Goal: Transaction & Acquisition: Purchase product/service

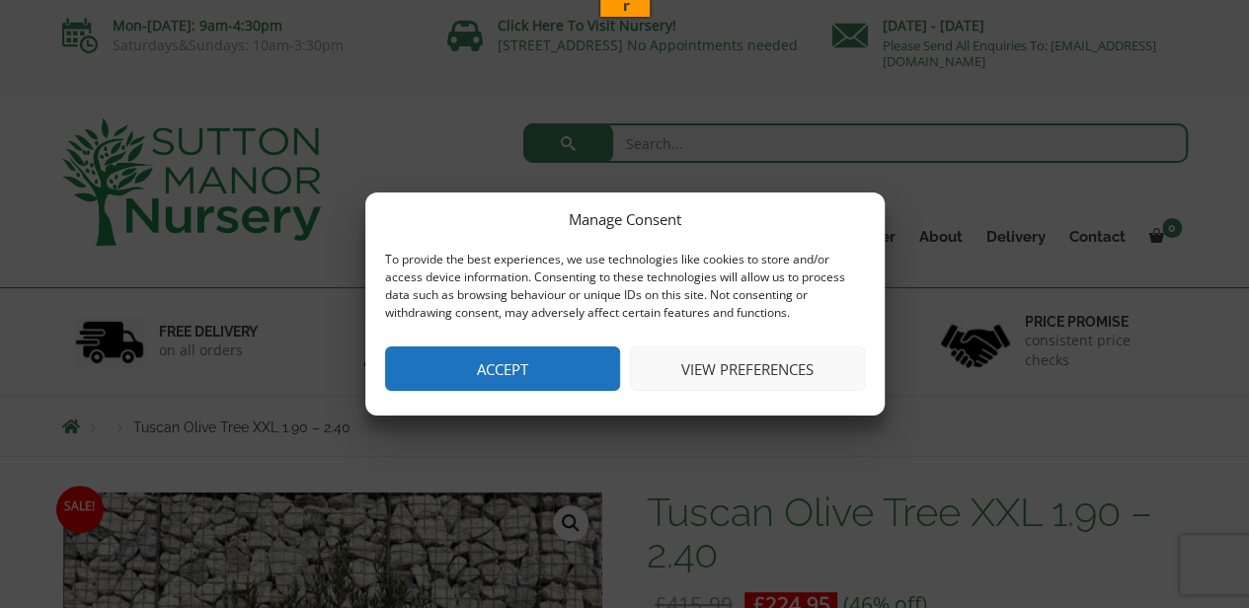
click at [499, 366] on button "Accept" at bounding box center [502, 368] width 235 height 44
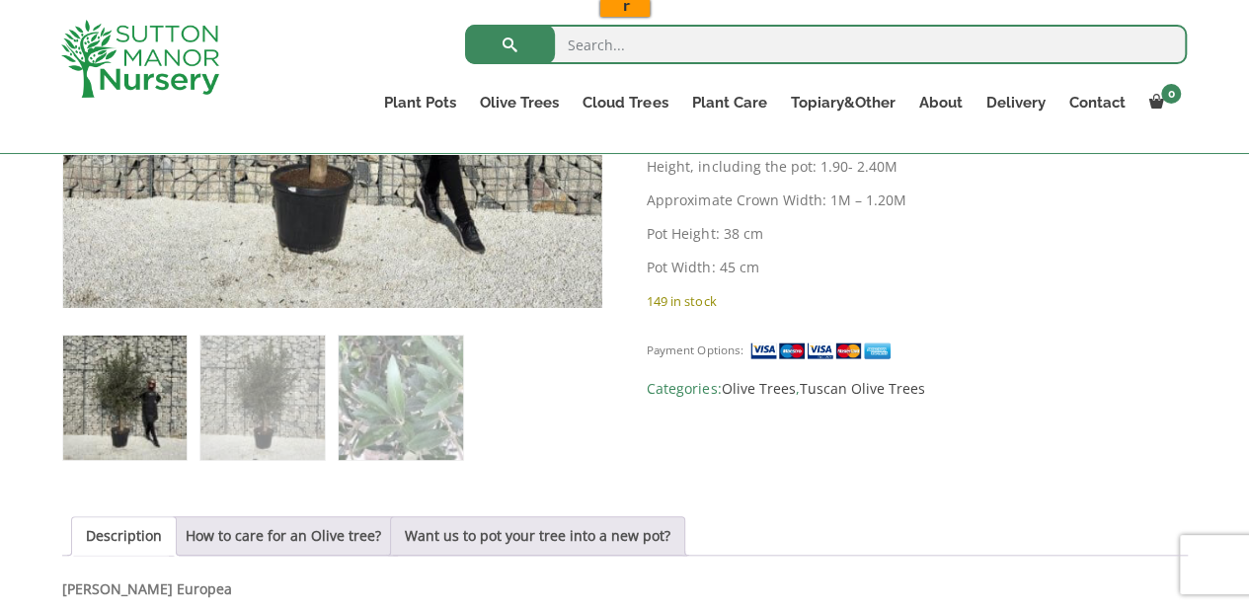
scroll to position [691, 0]
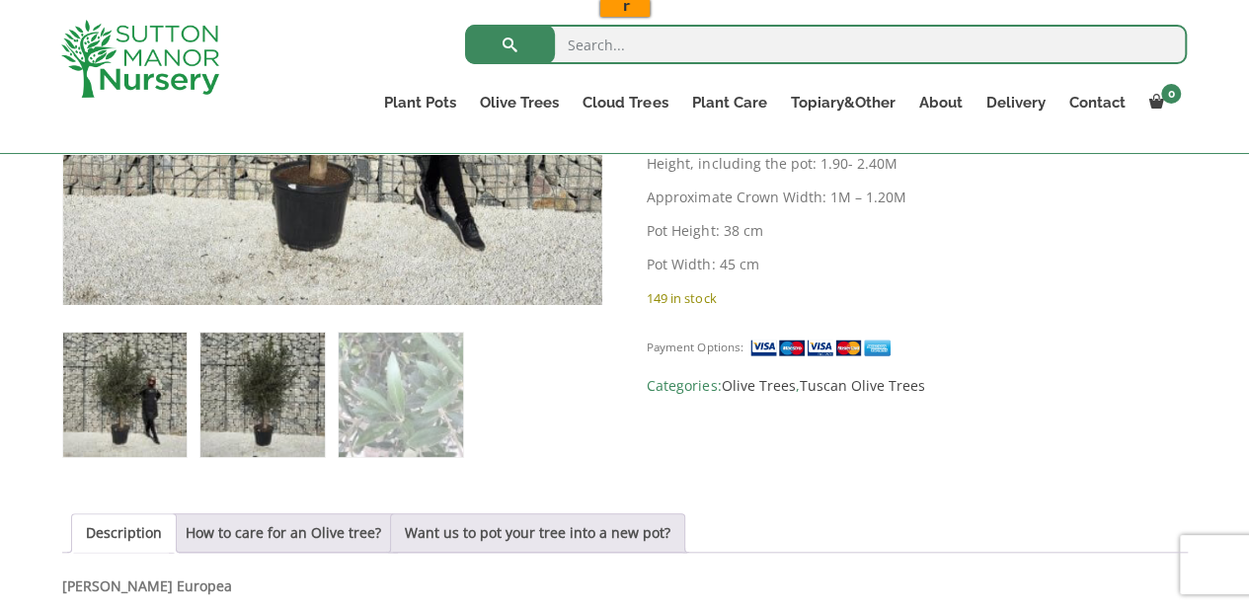
click at [241, 390] on img at bounding box center [261, 394] width 123 height 123
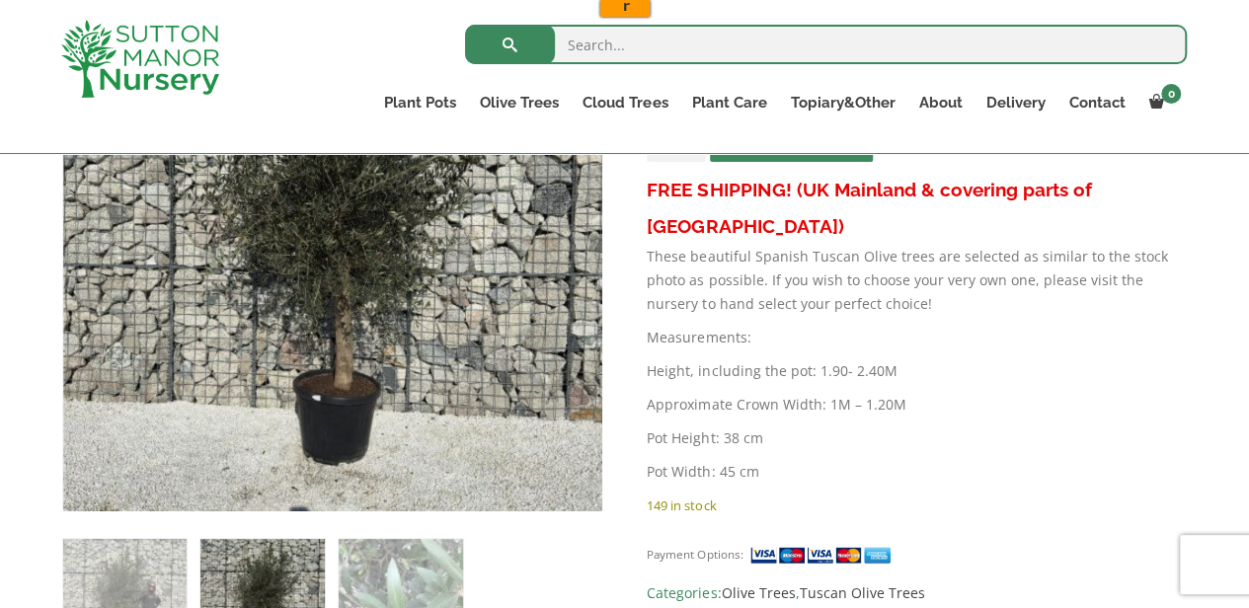
scroll to position [296, 0]
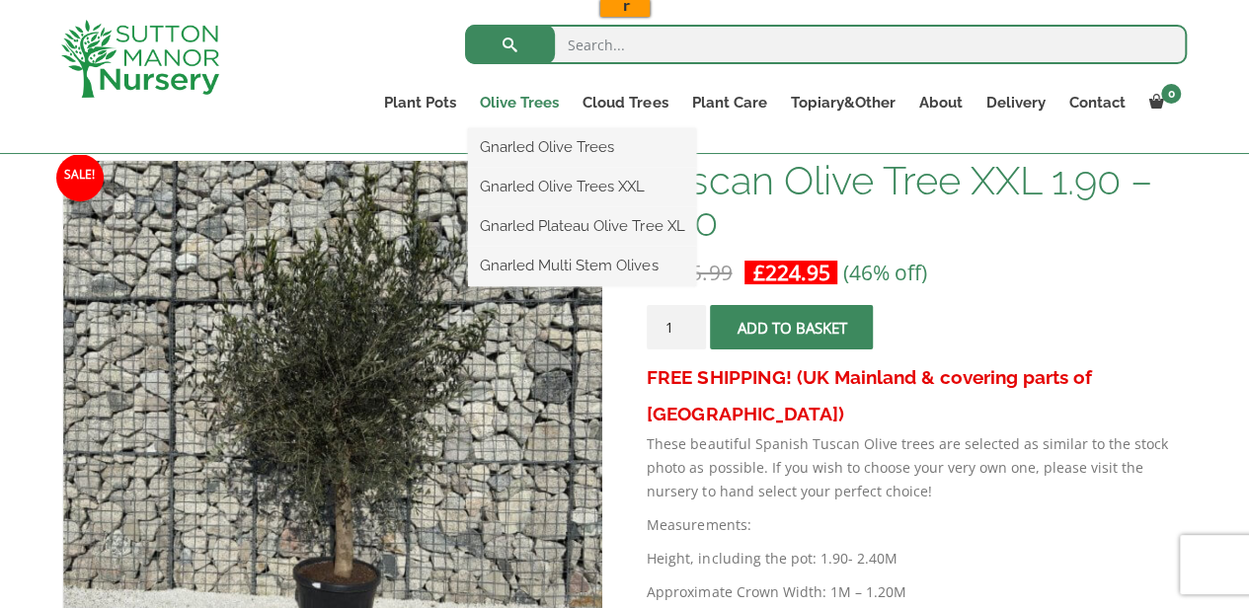
click at [531, 98] on link "Olive Trees" at bounding box center [519, 103] width 103 height 28
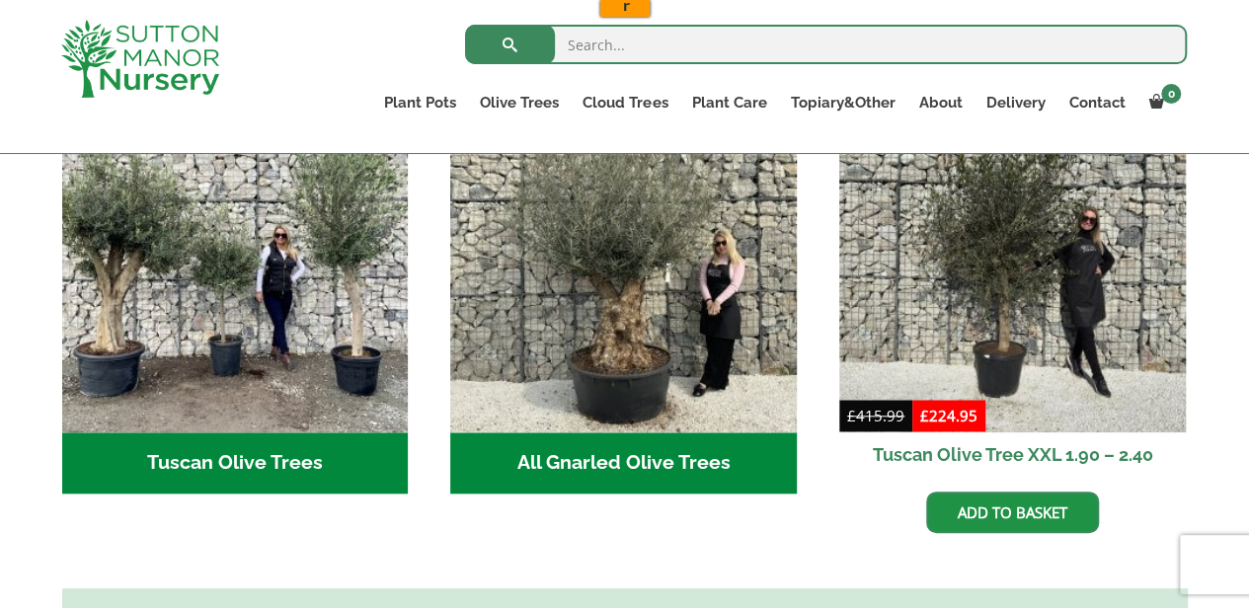
scroll to position [691, 0]
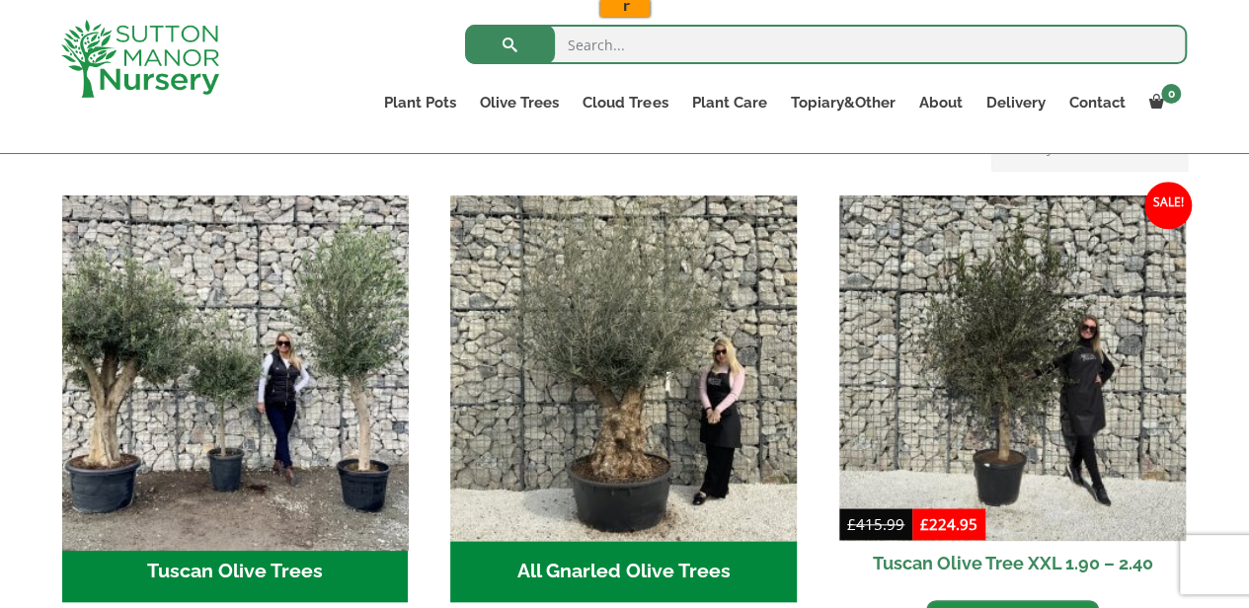
click at [306, 325] on img "Visit product category Tuscan Olive Trees" at bounding box center [234, 368] width 363 height 363
